Goal: Information Seeking & Learning: Learn about a topic

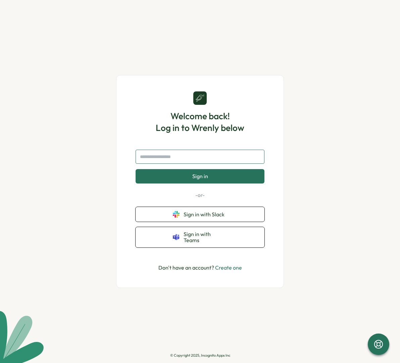
click at [211, 164] on input "text" at bounding box center [199, 157] width 129 height 14
type input "**********"
click at [200, 179] on button "Sign in" at bounding box center [199, 176] width 129 height 14
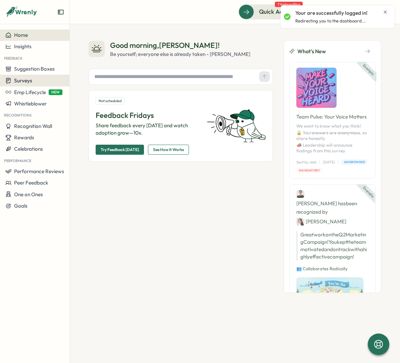
click at [33, 79] on div "Surveys" at bounding box center [34, 80] width 59 height 6
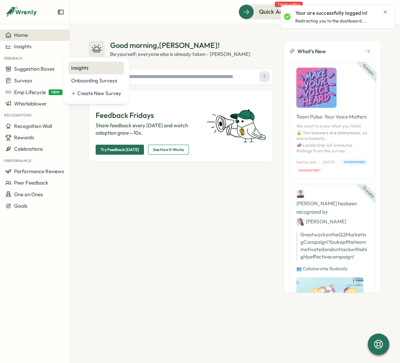
click at [93, 65] on div "Insights" at bounding box center [96, 67] width 50 height 7
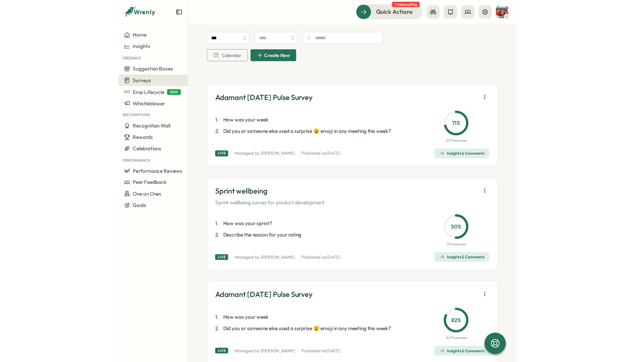
scroll to position [215, 0]
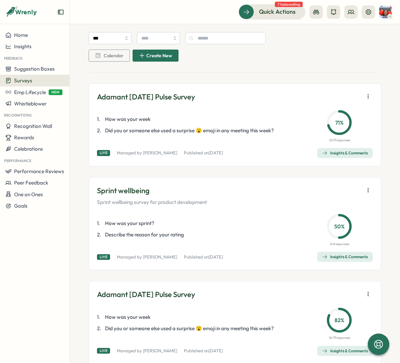
click at [326, 153] on div "Insights & Comments" at bounding box center [345, 153] width 46 height 5
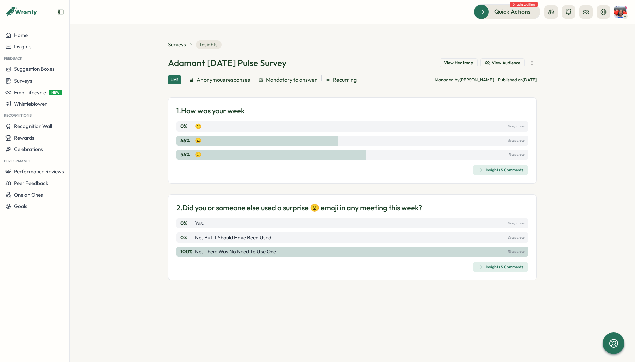
click at [493, 168] on div "Insights & Comments" at bounding box center [501, 169] width 46 height 5
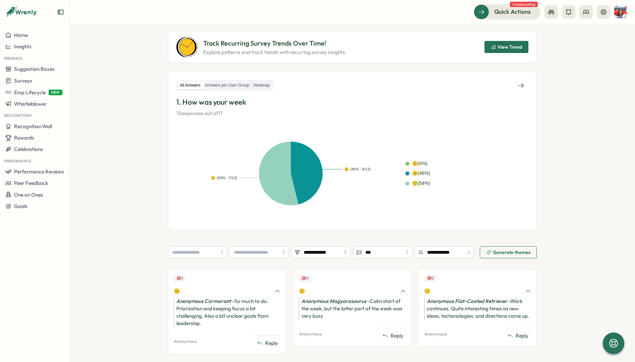
scroll to position [76, 0]
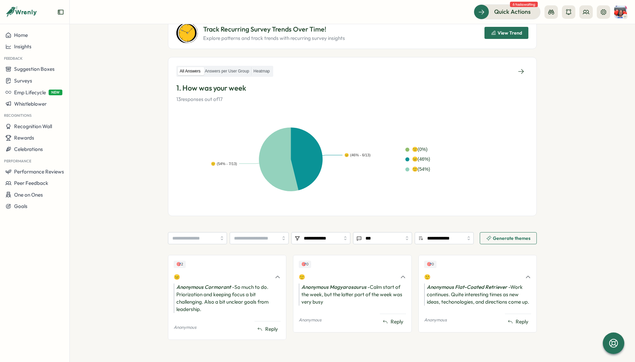
click at [503, 33] on span "View Trend" at bounding box center [509, 33] width 24 height 5
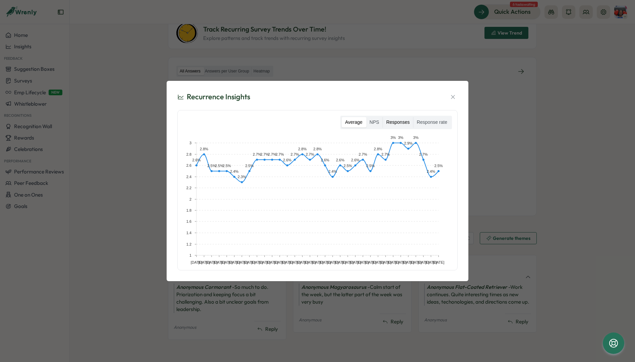
click at [395, 119] on label "Responses" at bounding box center [398, 122] width 30 height 11
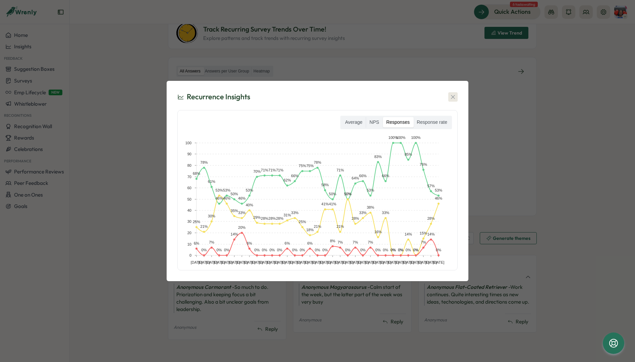
click at [453, 96] on icon "button" at bounding box center [452, 97] width 7 height 7
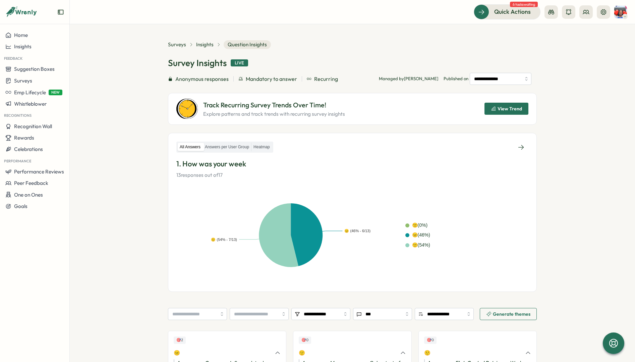
scroll to position [0, 0]
click at [519, 148] on icon at bounding box center [521, 147] width 7 height 7
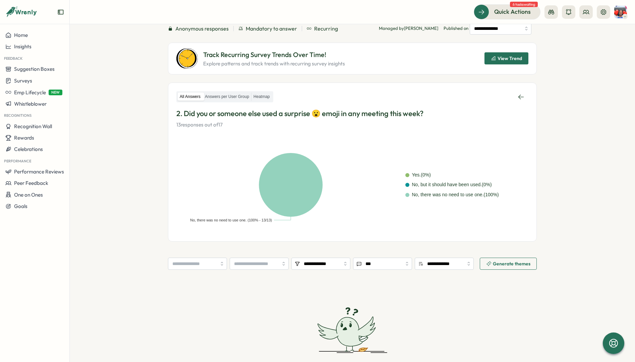
scroll to position [51, 0]
click at [515, 55] on span "View Trend" at bounding box center [506, 57] width 31 height 11
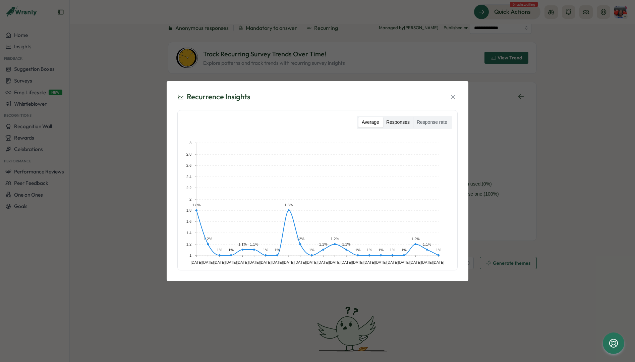
click at [399, 124] on label "Responses" at bounding box center [398, 122] width 30 height 11
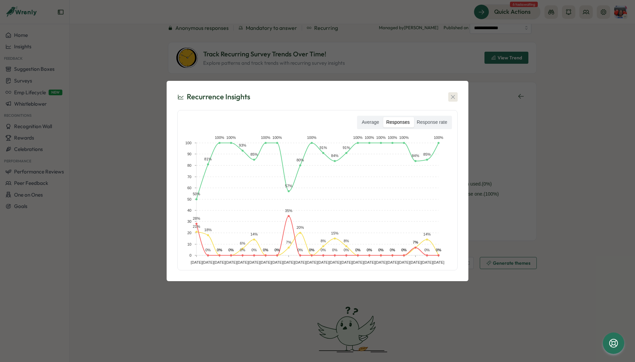
click at [454, 95] on icon "button" at bounding box center [452, 97] width 7 height 7
